Goal: Transaction & Acquisition: Purchase product/service

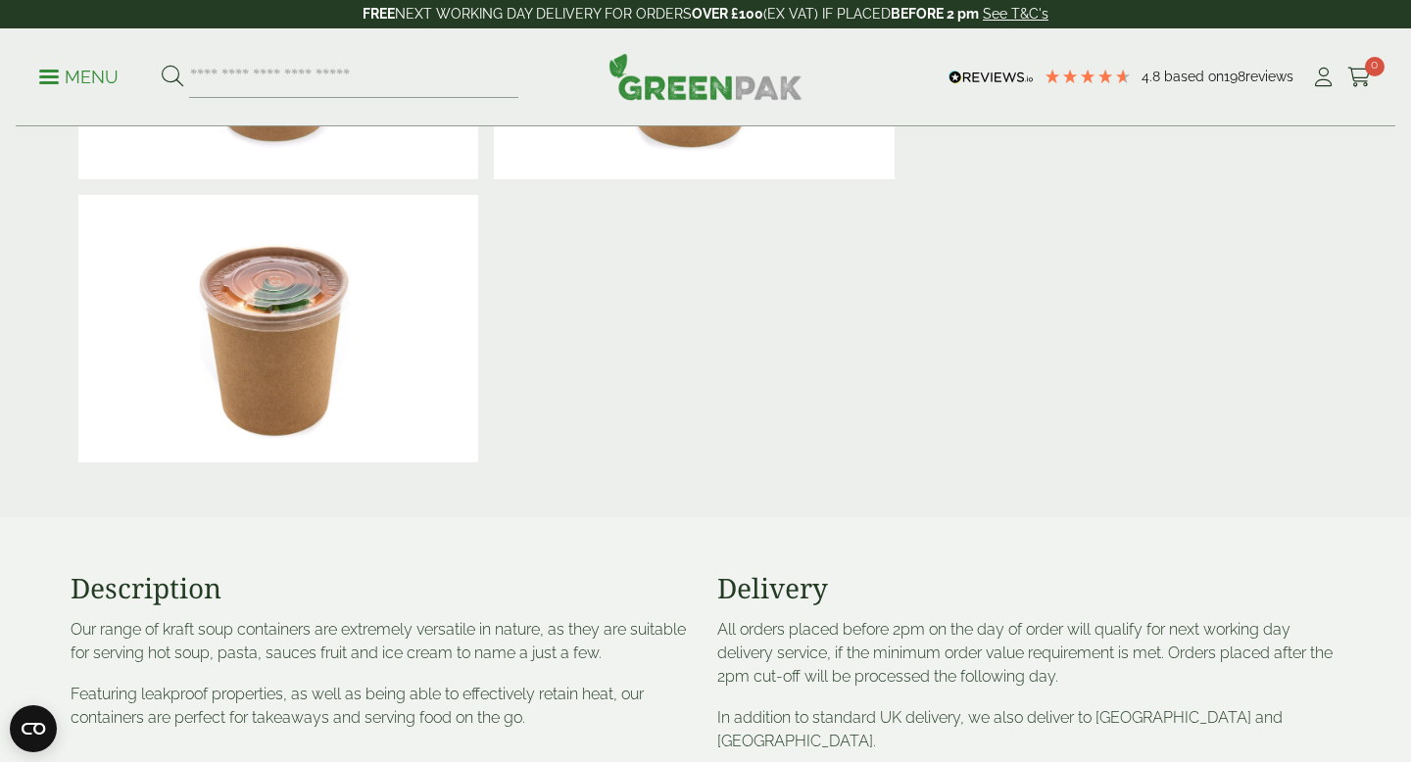
scroll to position [603, 0]
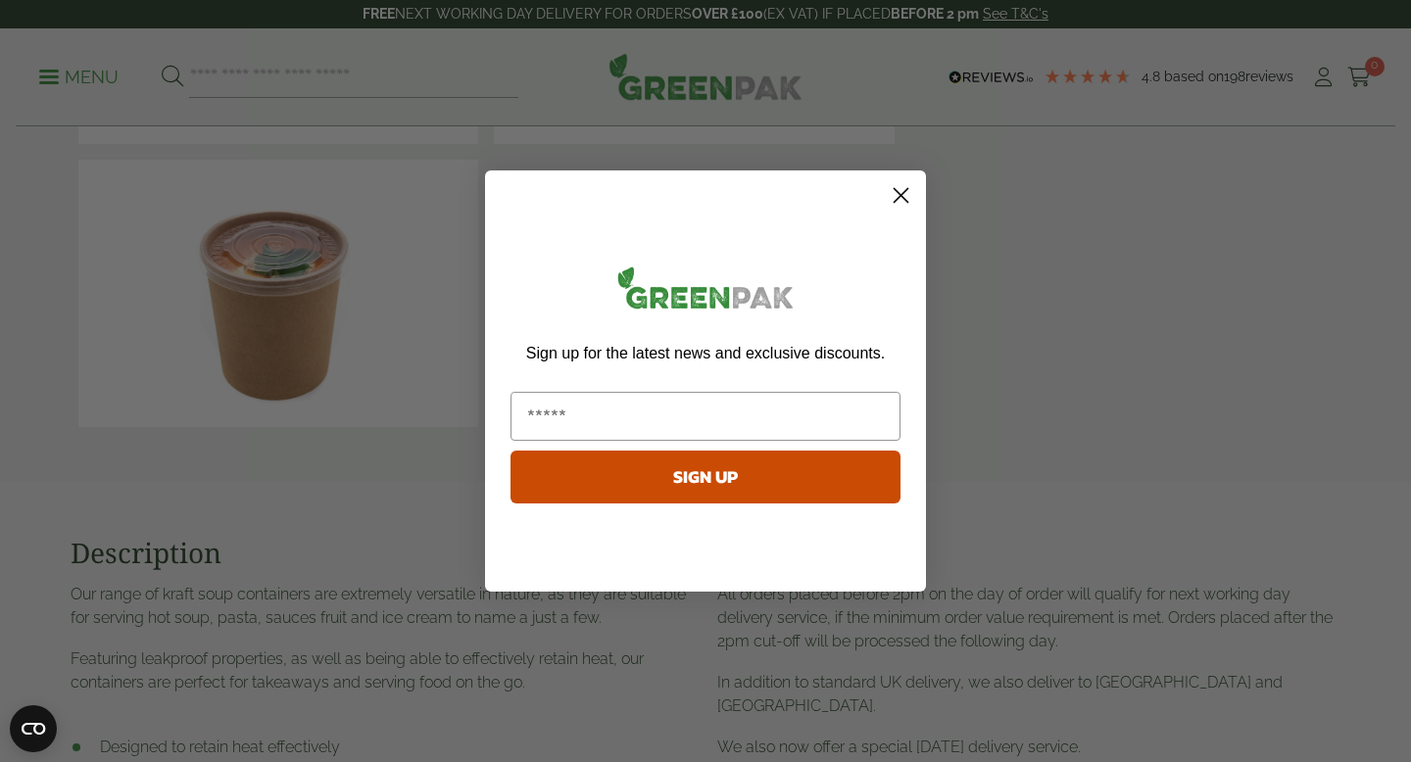
click at [896, 195] on circle "Close dialog" at bounding box center [901, 195] width 32 height 32
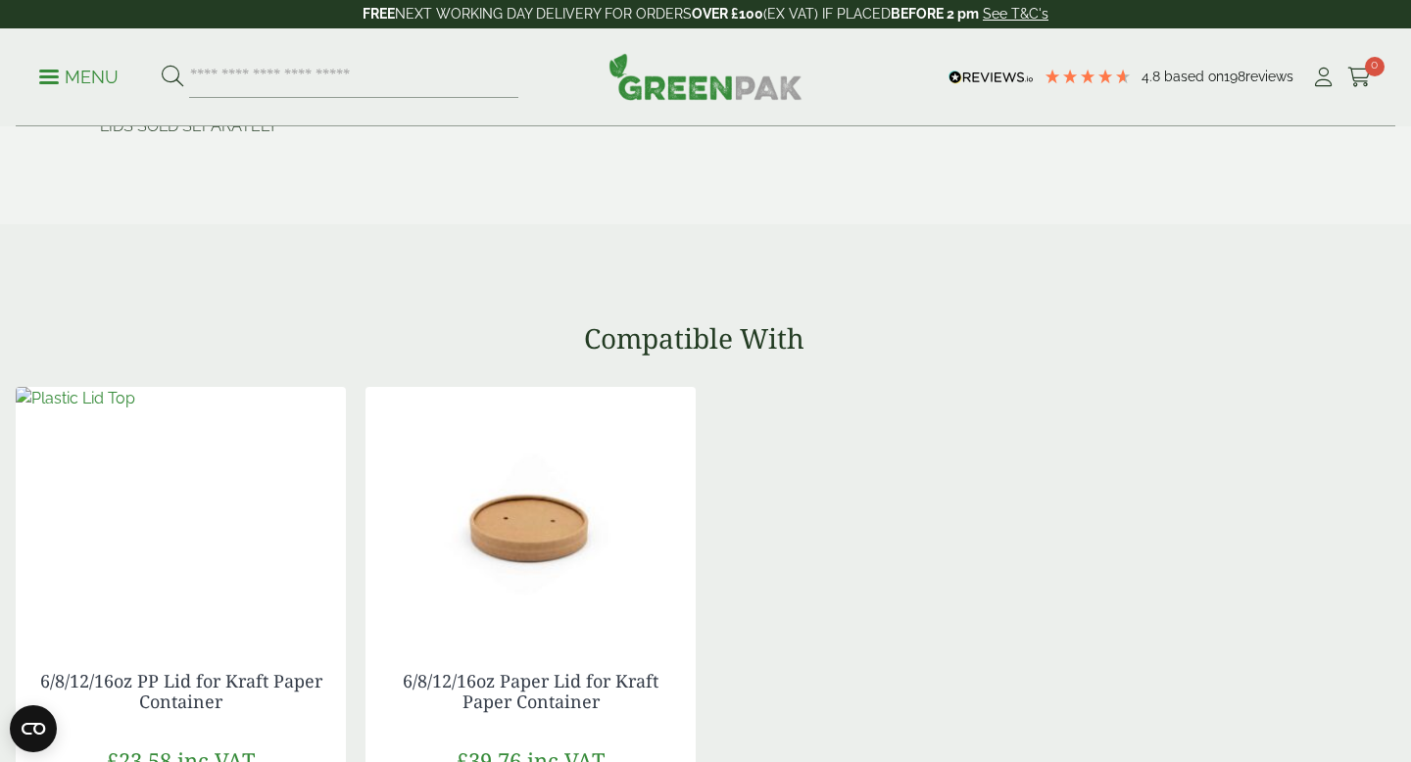
scroll to position [1785, 0]
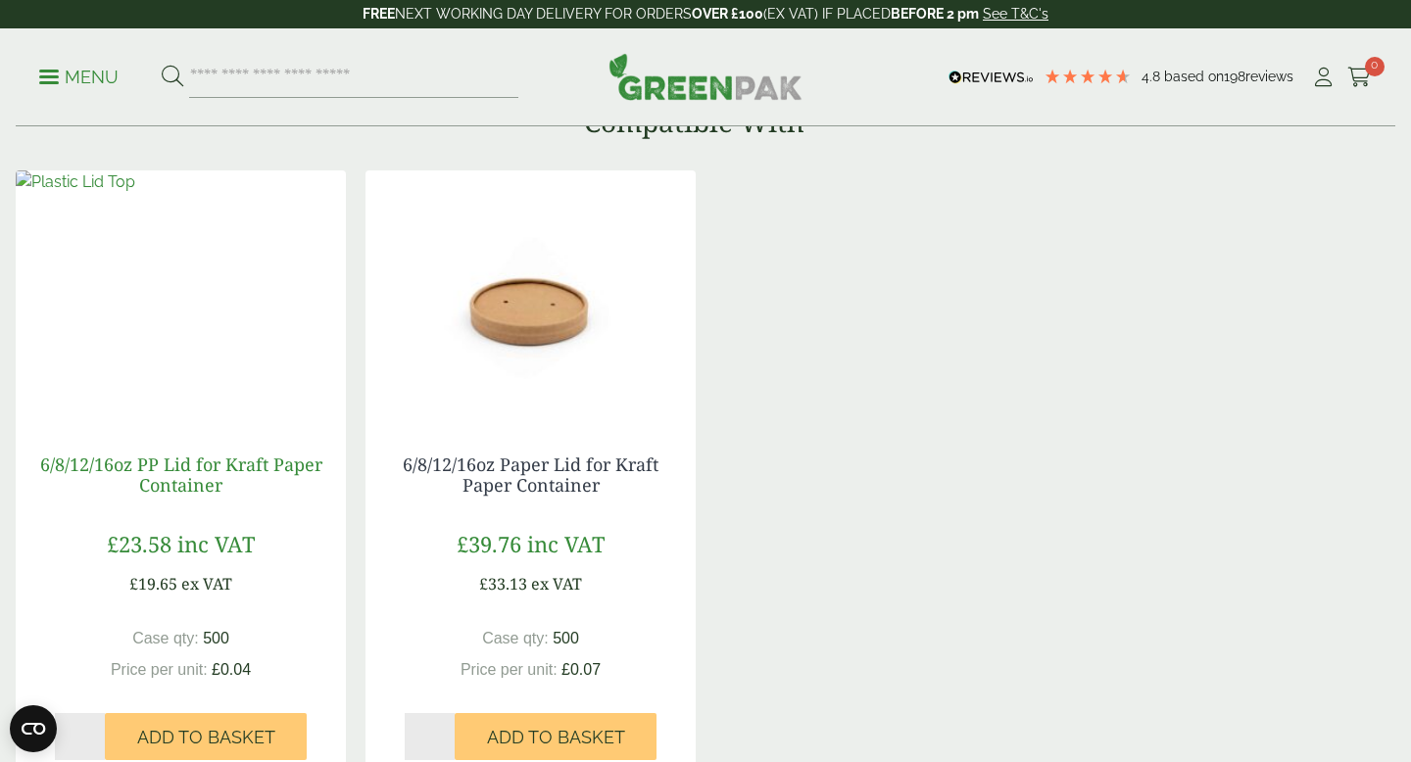
click at [210, 479] on link "6/8/12/16oz PP Lid for Kraft Paper Container" at bounding box center [181, 475] width 282 height 45
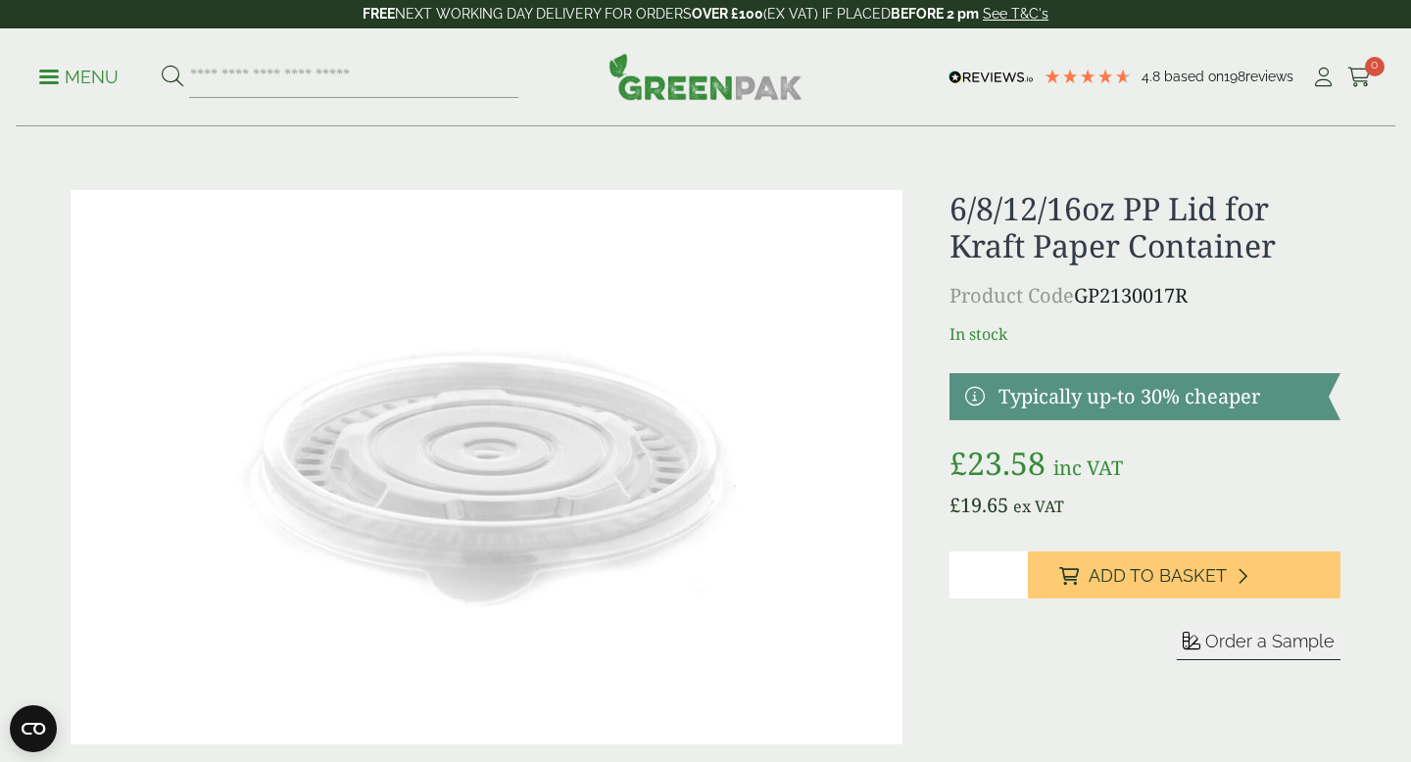
click at [1025, 664] on form "Sleeve Sample" at bounding box center [1144, 668] width 391 height 77
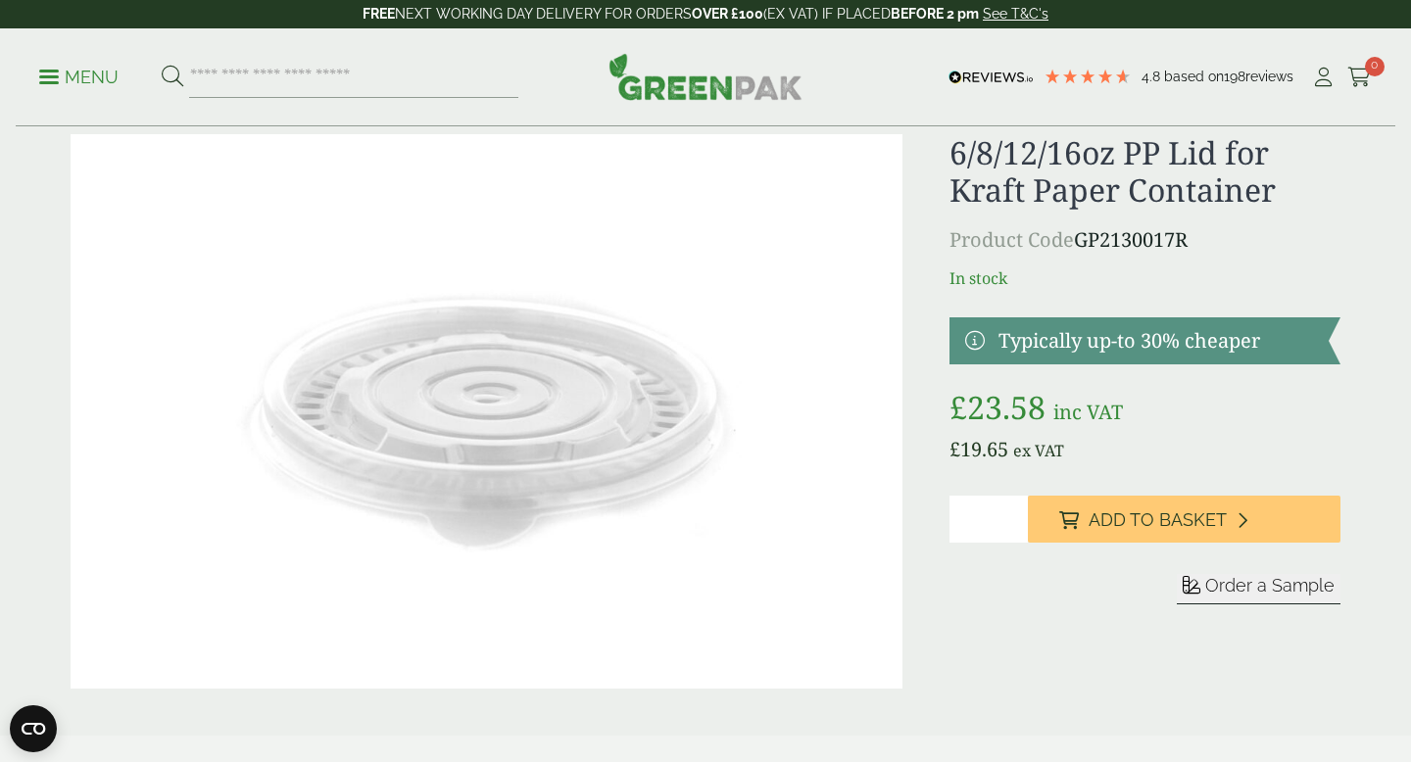
scroll to position [58, 0]
